Goal: Obtain resource: Obtain resource

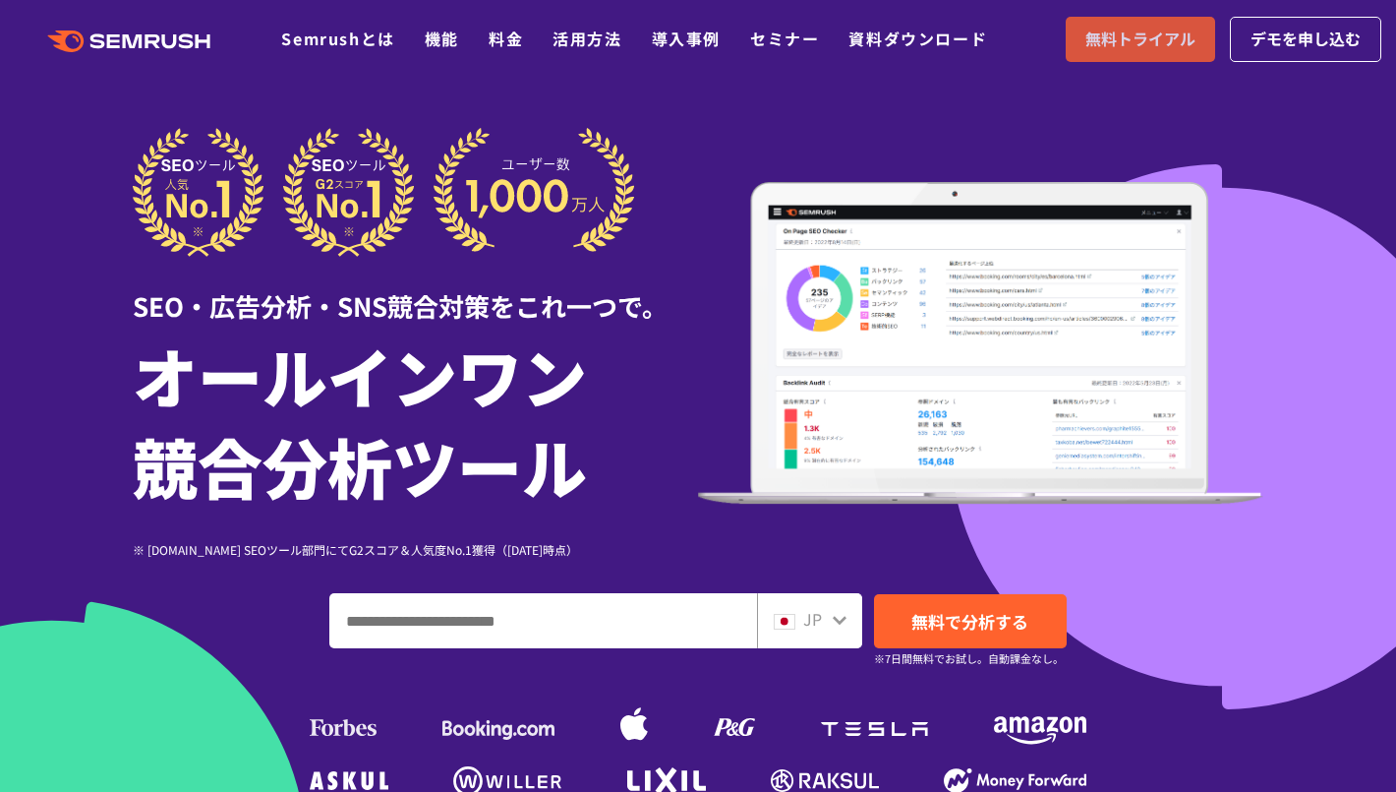
click at [1138, 47] on span "無料トライアル" at bounding box center [1141, 40] width 110 height 26
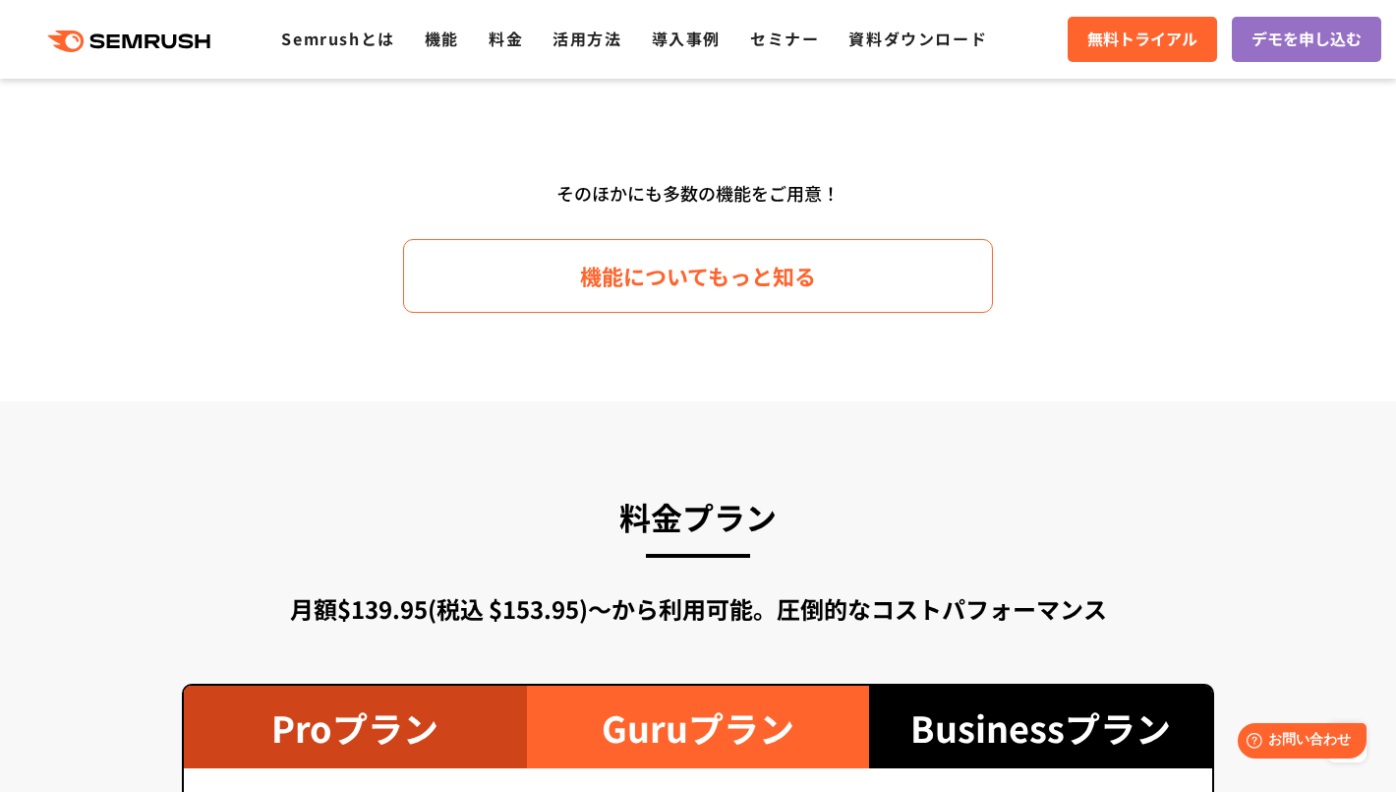
scroll to position [3488, 0]
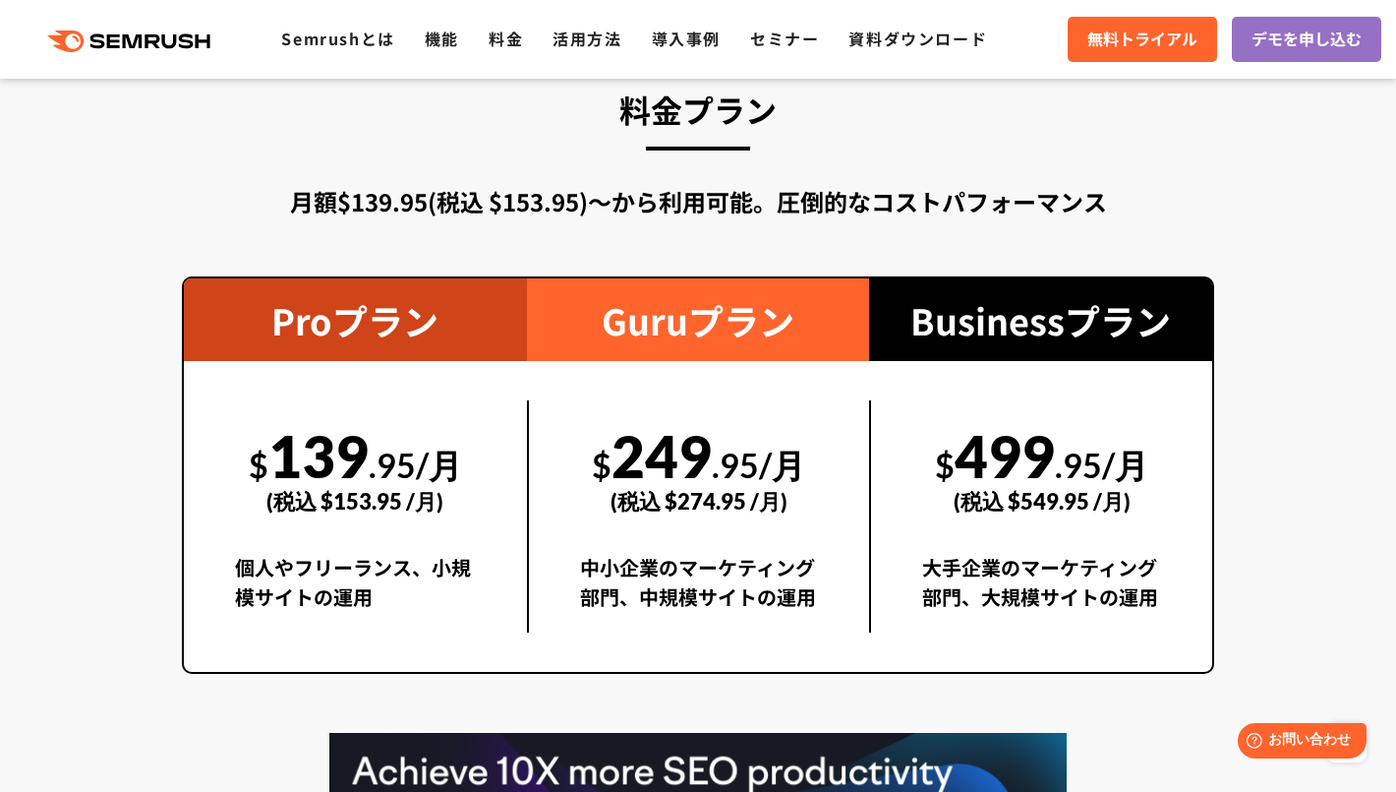
click at [719, 464] on span ".95/月" at bounding box center [758, 465] width 93 height 40
click at [719, 463] on span ".95/月" at bounding box center [758, 465] width 93 height 40
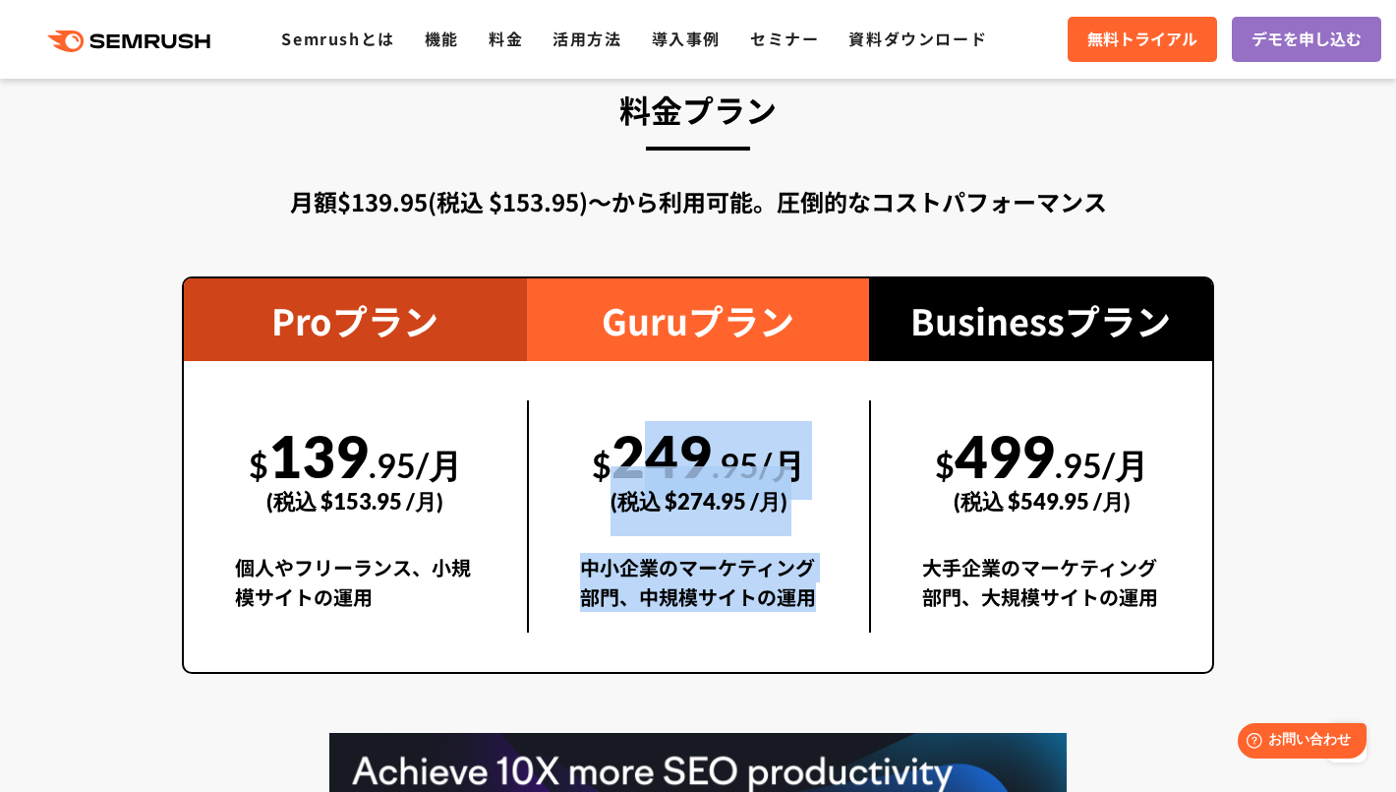
drag, startPoint x: 626, startPoint y: 456, endPoint x: 722, endPoint y: 624, distance: 193.3
click at [722, 624] on div "$ 249 .95/月 (税込 $274.95 /月) 中小企業のマーケティング部門、中規模サイトの運用" at bounding box center [698, 516] width 343 height 232
click at [722, 624] on div "中小企業のマーケティング部門、中規模サイトの運用" at bounding box center [699, 593] width 239 height 80
drag, startPoint x: 821, startPoint y: 583, endPoint x: 602, endPoint y: 358, distance: 314.3
click at [605, 361] on div "$ 249 .95/月 (税込 $274.95 /月) 中小企業のマーケティング部門、中規模サイトの運用" at bounding box center [698, 516] width 343 height 311
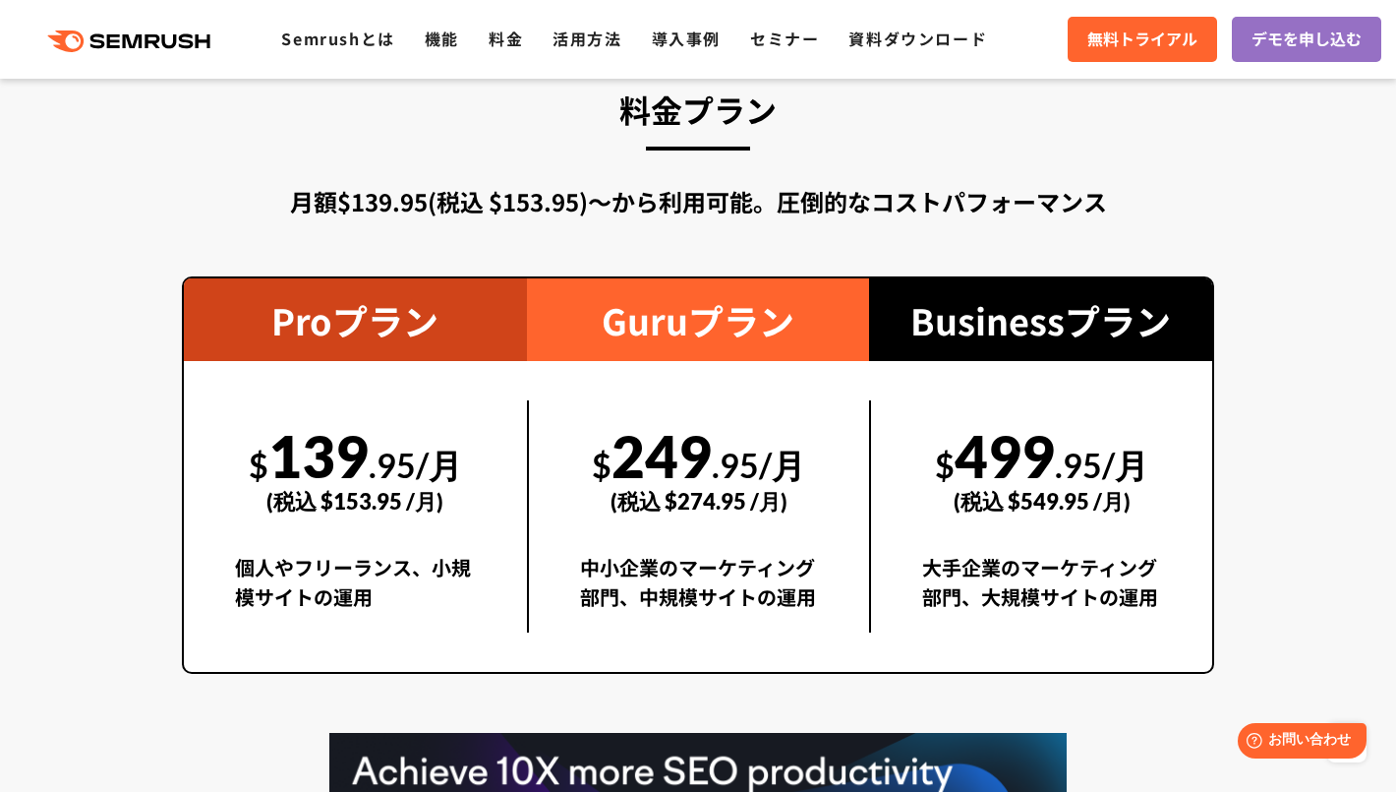
click at [598, 316] on div "Guruプラン" at bounding box center [698, 319] width 343 height 83
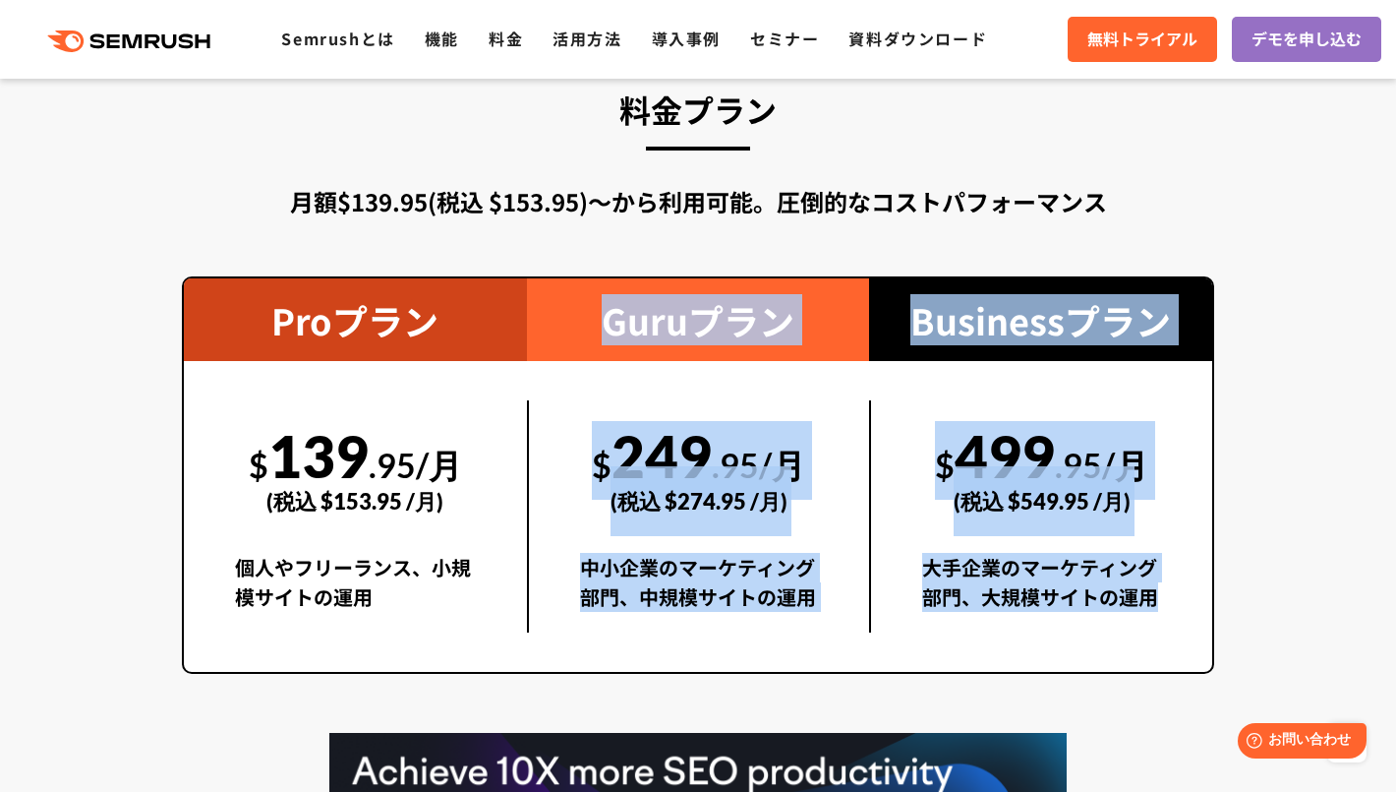
drag, startPoint x: 589, startPoint y: 313, endPoint x: 884, endPoint y: 627, distance: 431.4
click at [884, 627] on div "Proプラン $ 139 .95/月 (税込 $153.95 /月) 個人やフリーランス、小規模サイトの運用 Guruプラン $ 249 .95/月 (税込 …" at bounding box center [698, 474] width 1033 height 397
click at [884, 627] on div "$ 499 .95/月 (税込 $549.95 /月) 大手企業のマーケティング部門、大規模サイトの運用" at bounding box center [1040, 516] width 343 height 232
drag, startPoint x: 873, startPoint y: 628, endPoint x: 654, endPoint y: 344, distance: 359.0
click at [655, 344] on div "Proプラン $ 139 .95/月 (税込 $153.95 /月) 個人やフリーランス、小規模サイトの運用 Guruプラン $ 249 .95/月 (税込 …" at bounding box center [698, 474] width 1033 height 397
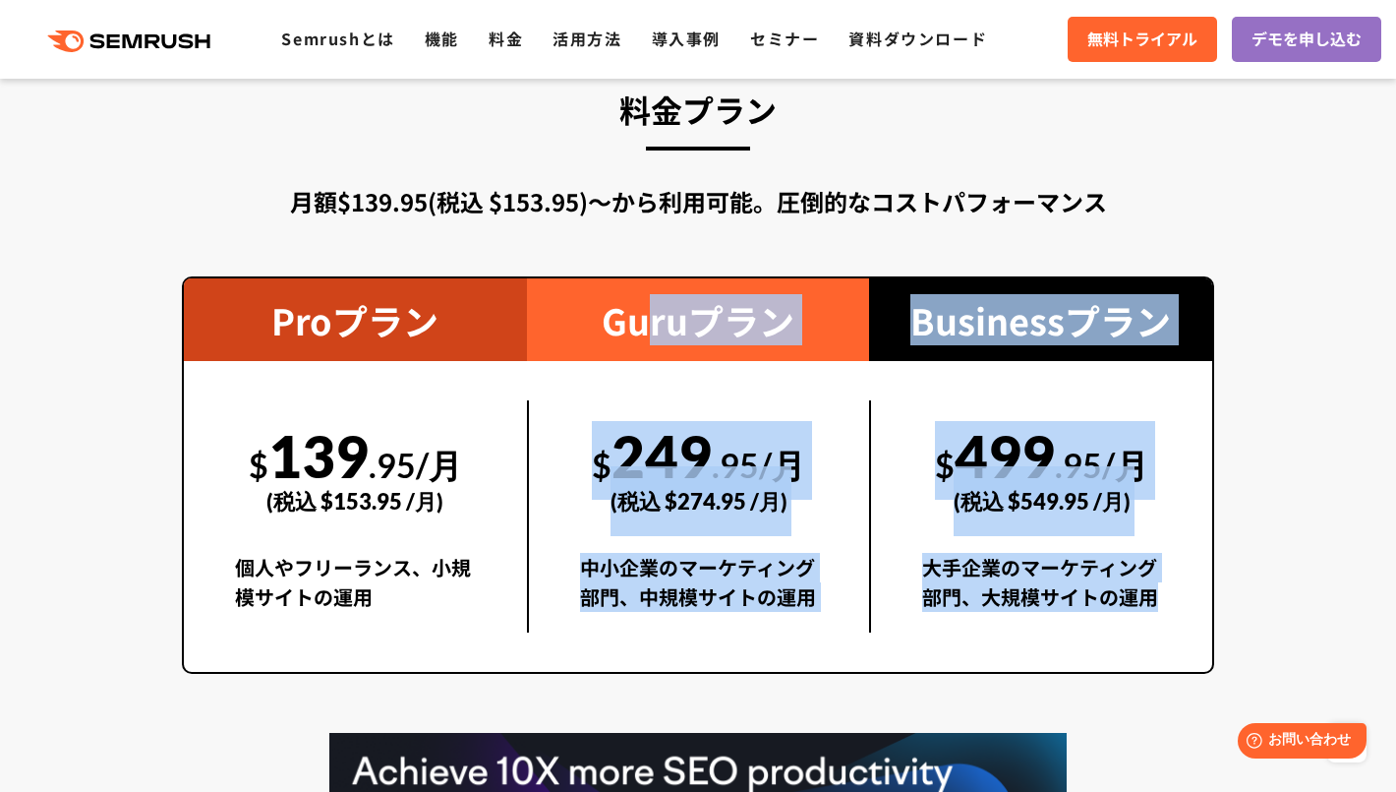
click at [685, 435] on div "$ 249 .95/月 (税込 $274.95 /月)" at bounding box center [699, 468] width 239 height 136
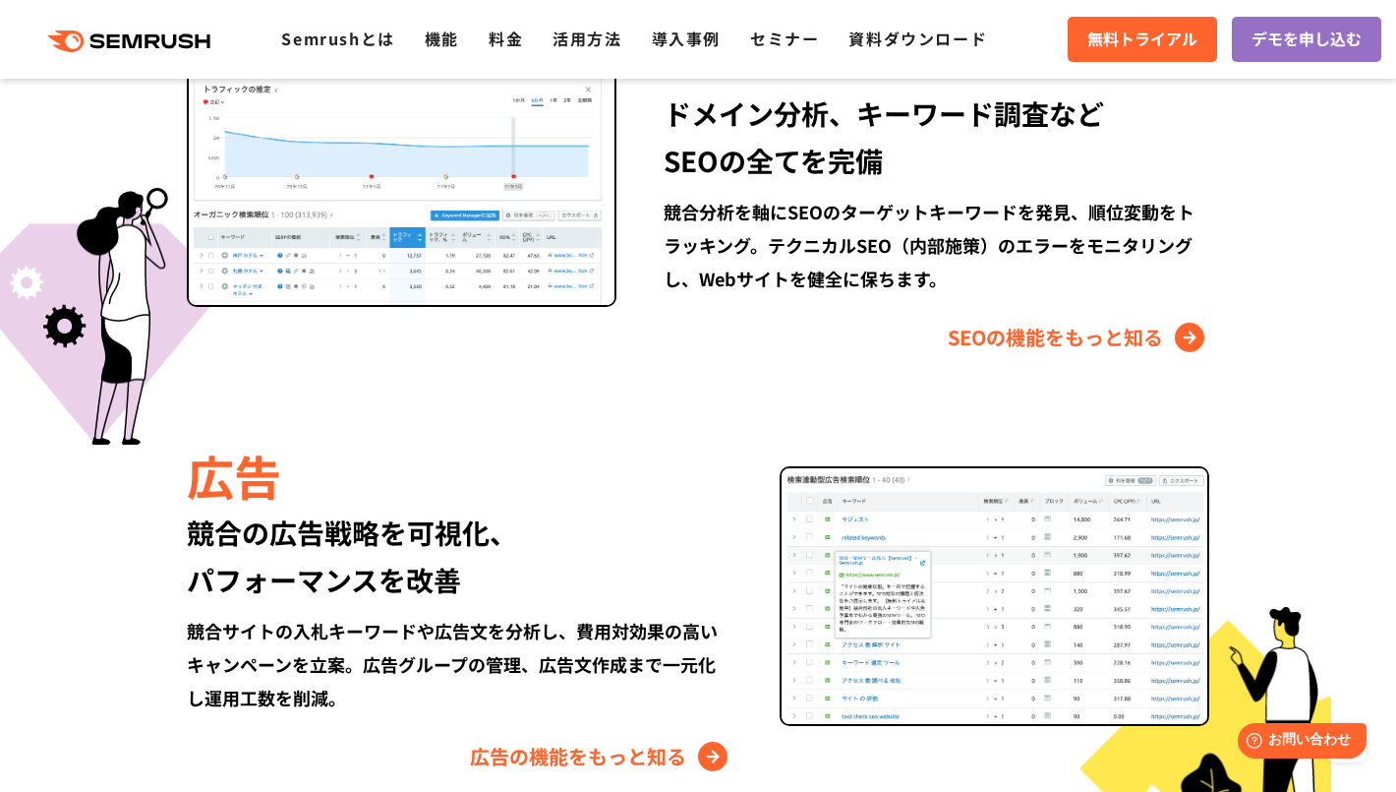
scroll to position [1254, 0]
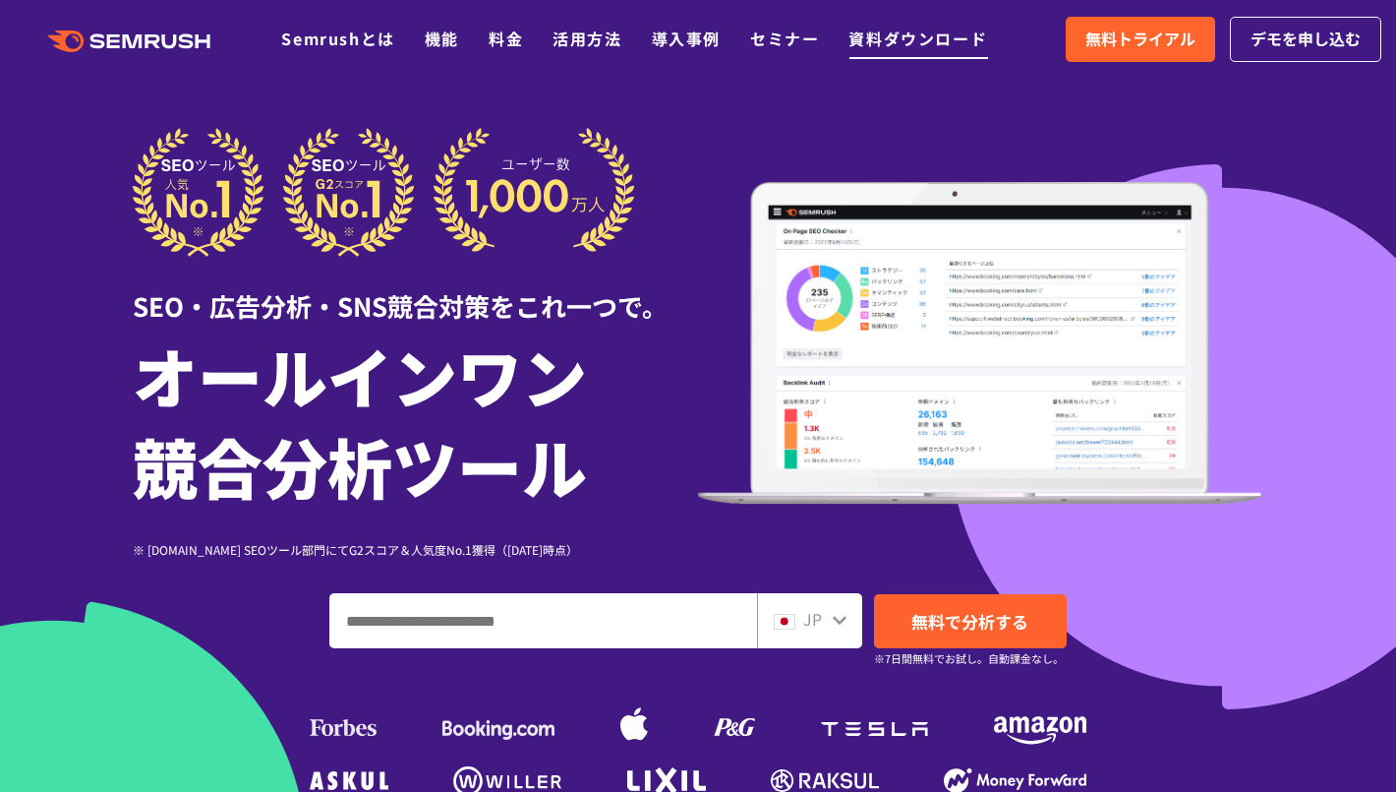
click at [906, 43] on link "資料ダウンロード" at bounding box center [918, 39] width 139 height 24
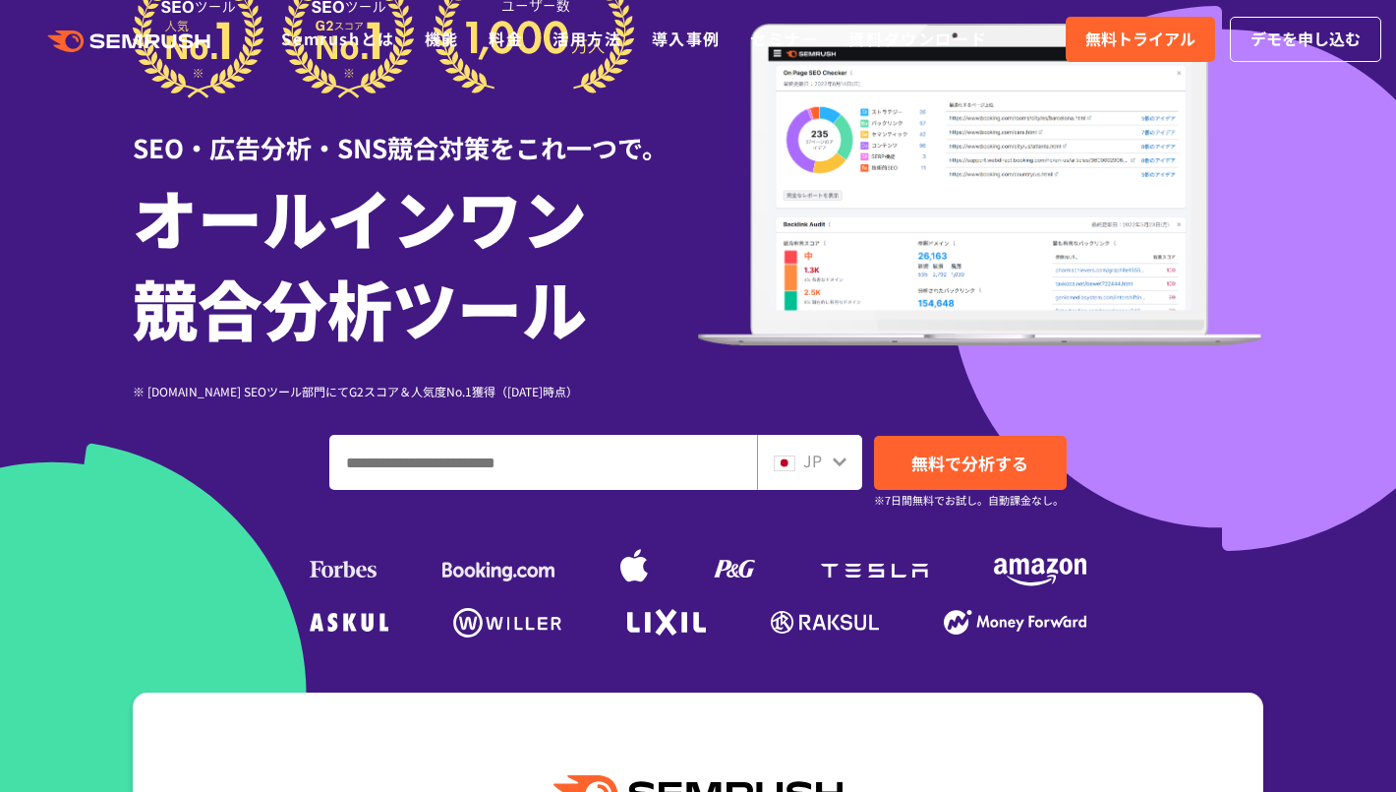
scroll to position [324, 0]
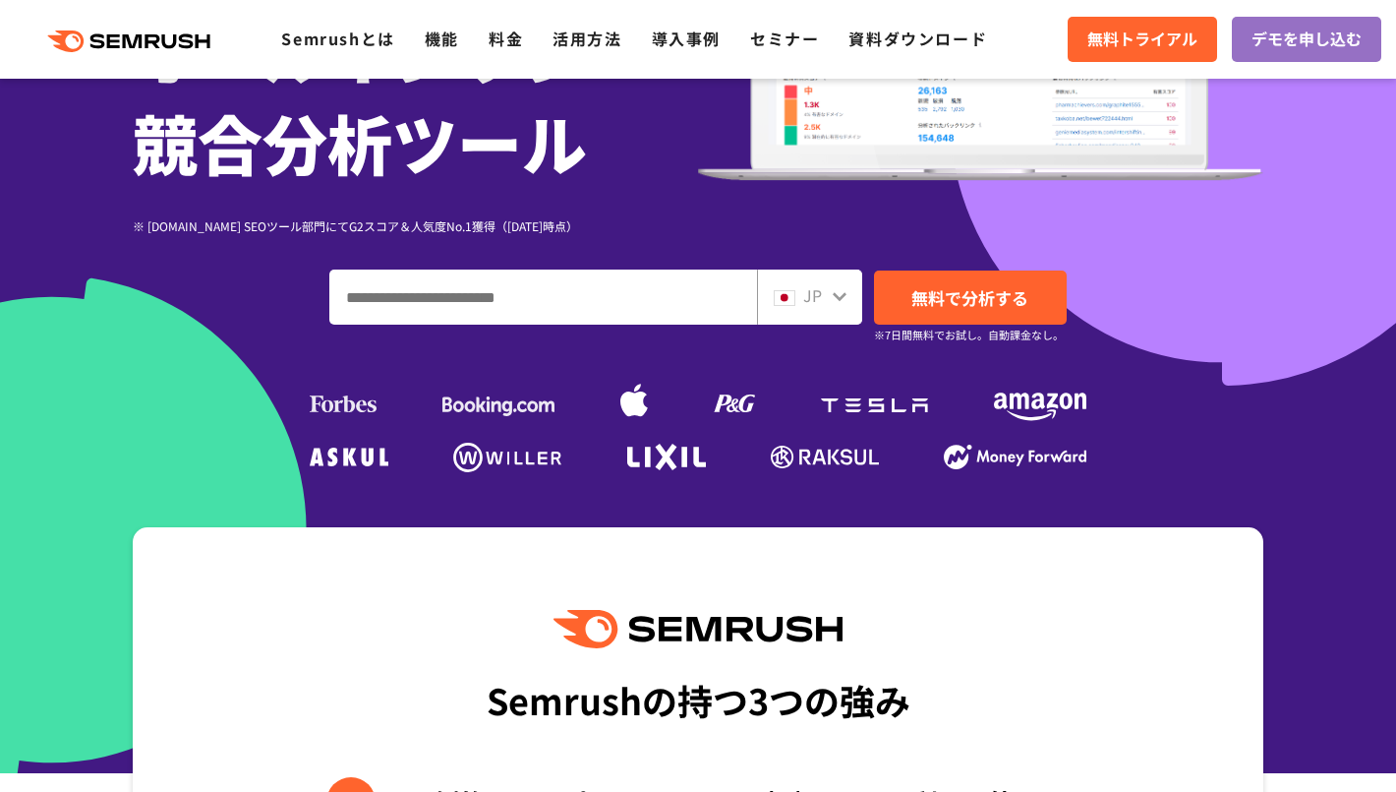
click at [829, 299] on div "JP" at bounding box center [805, 296] width 63 height 26
click at [945, 305] on span "無料で分析する" at bounding box center [970, 297] width 117 height 25
